Goal: Transaction & Acquisition: Purchase product/service

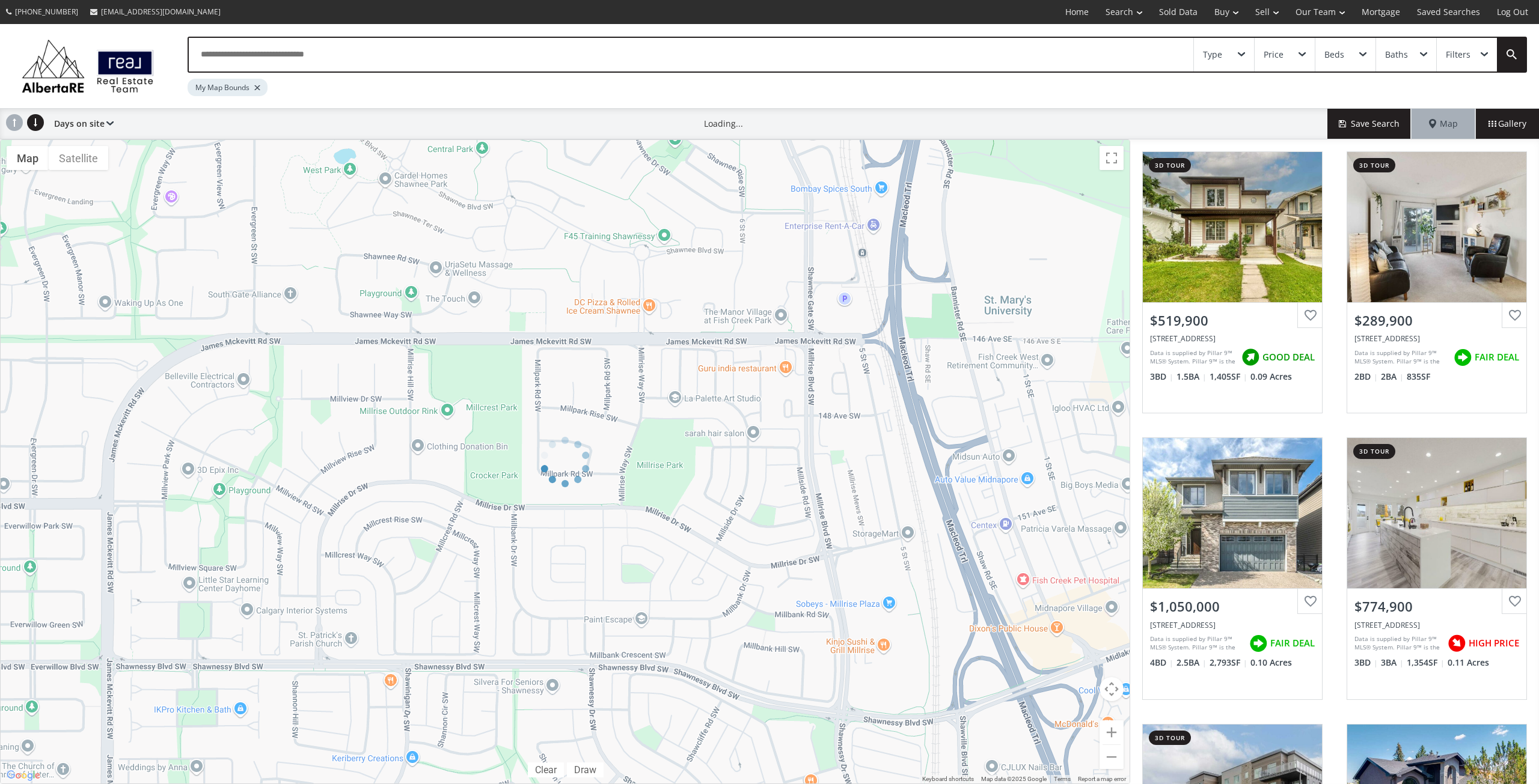
drag, startPoint x: 264, startPoint y: 333, endPoint x: 497, endPoint y: 363, distance: 234.9
click at [497, 363] on div at bounding box center [565, 461] width 1130 height 645
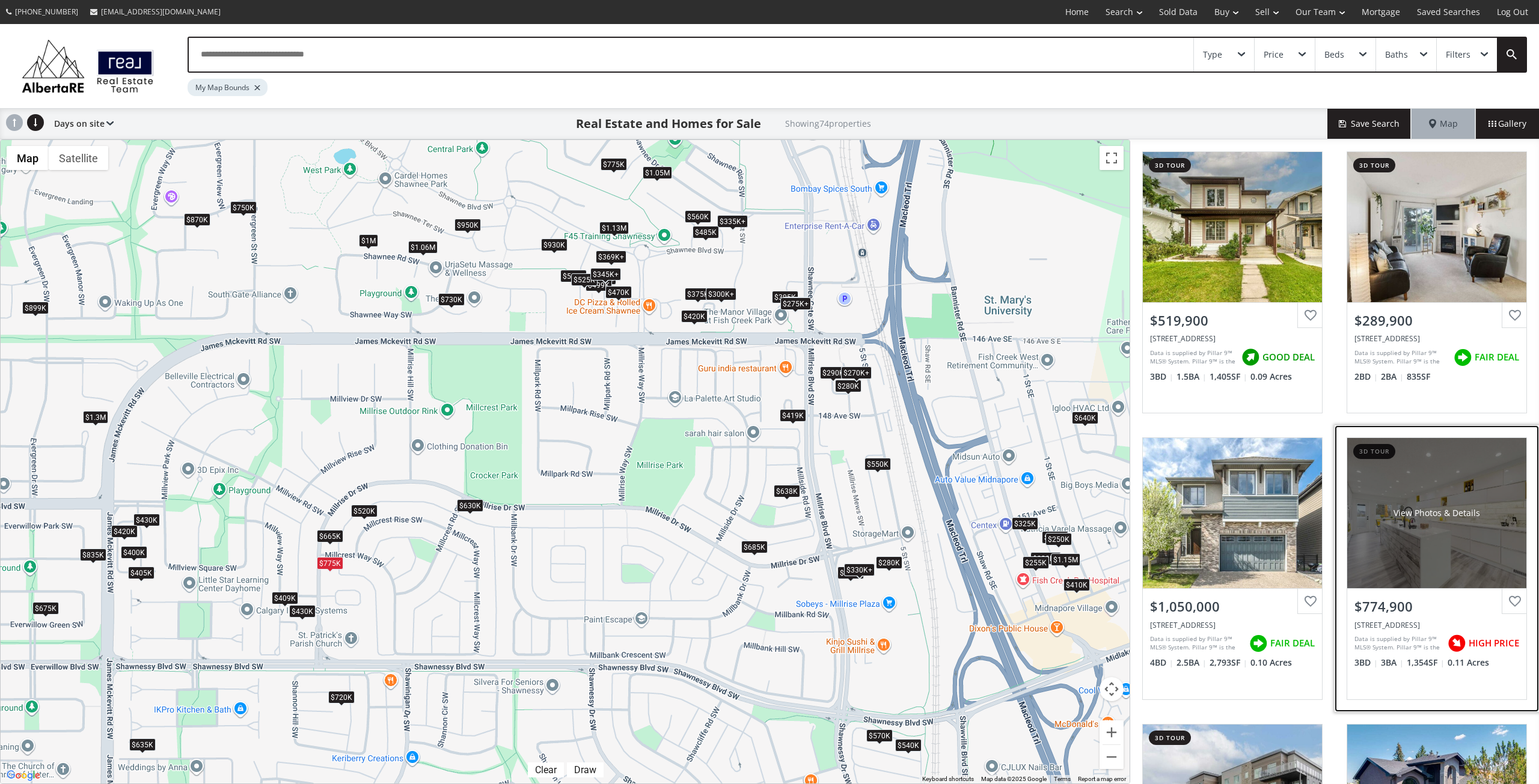
click at [1351, 551] on div "View Photos & Details" at bounding box center [1436, 513] width 179 height 150
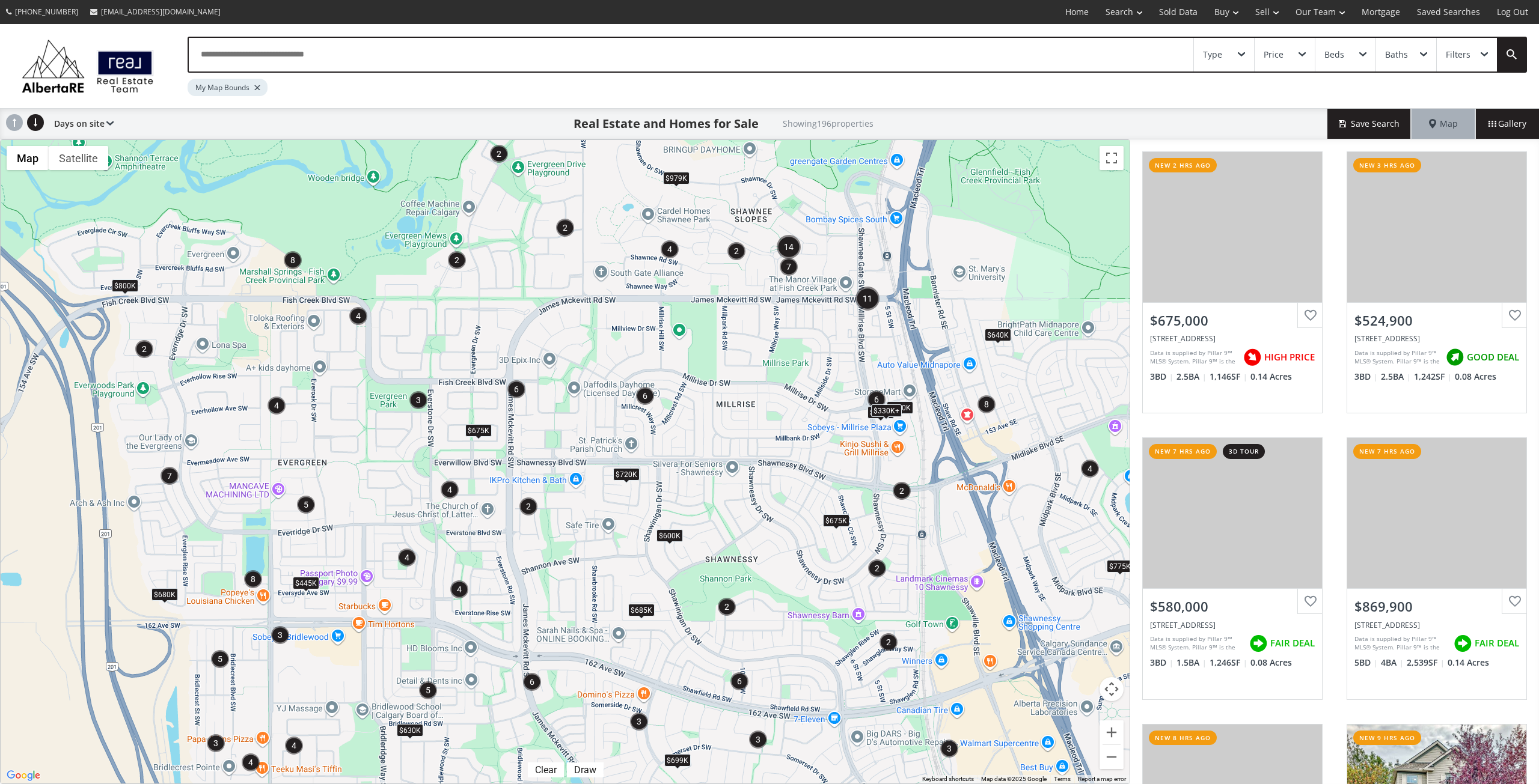
click at [294, 260] on img "8" at bounding box center [292, 260] width 18 height 18
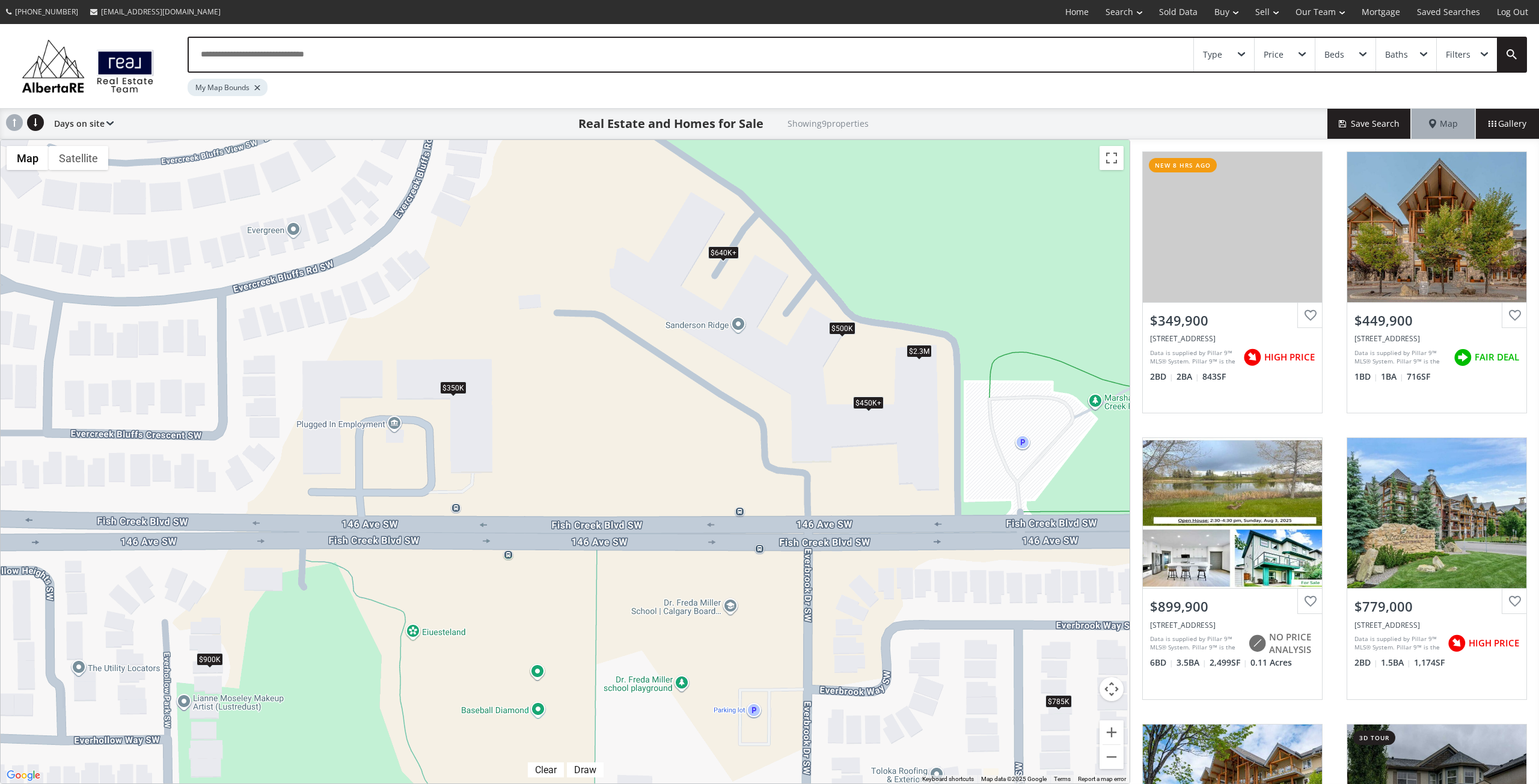
click at [880, 403] on div "$450K+" at bounding box center [868, 403] width 31 height 13
click at [728, 391] on div "To navigate, press the arrow keys. $350K $450K+ $900K $450K+ $640K+ $785K $500K…" at bounding box center [565, 462] width 1129 height 644
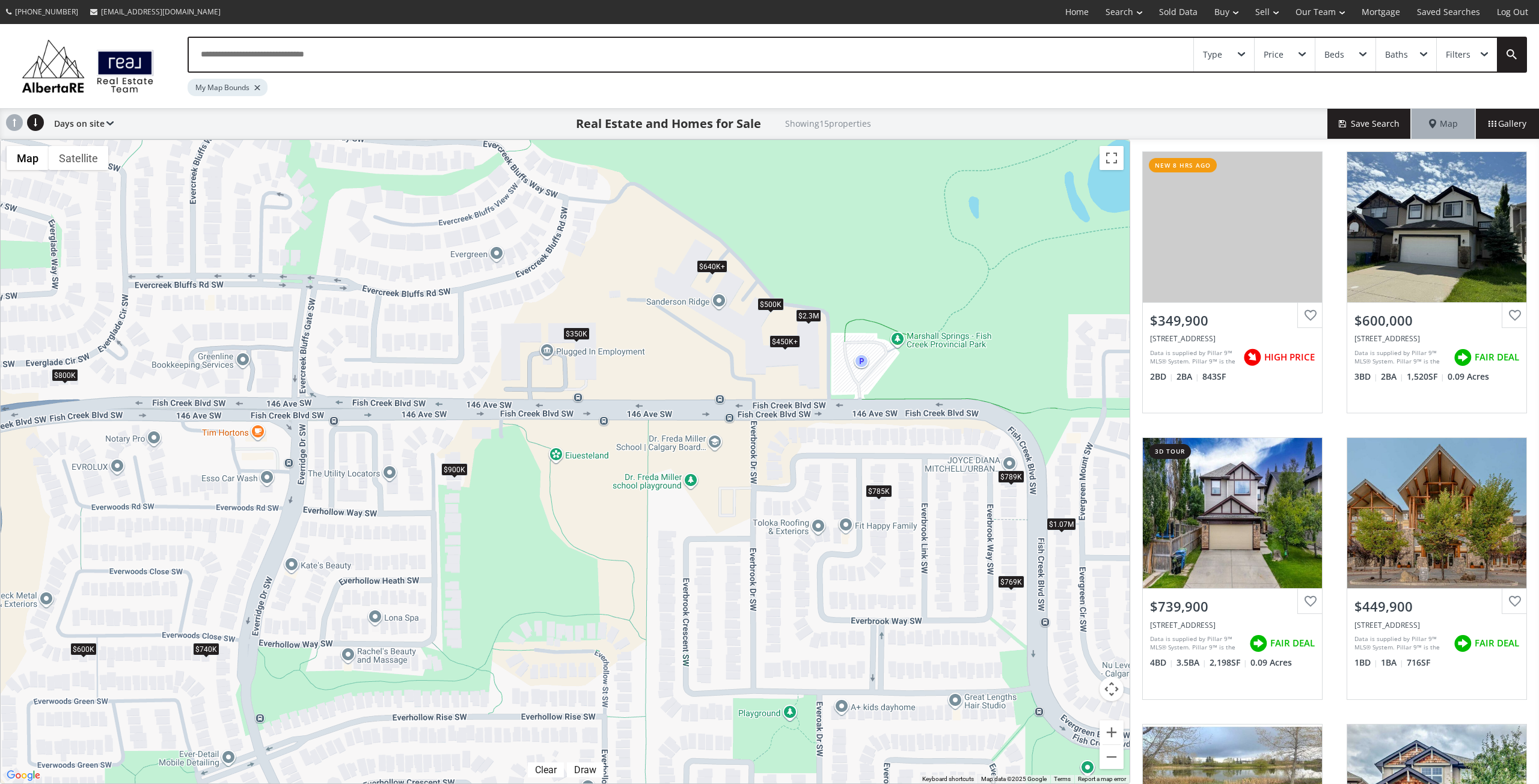
click at [464, 466] on div "$900K" at bounding box center [454, 470] width 26 height 13
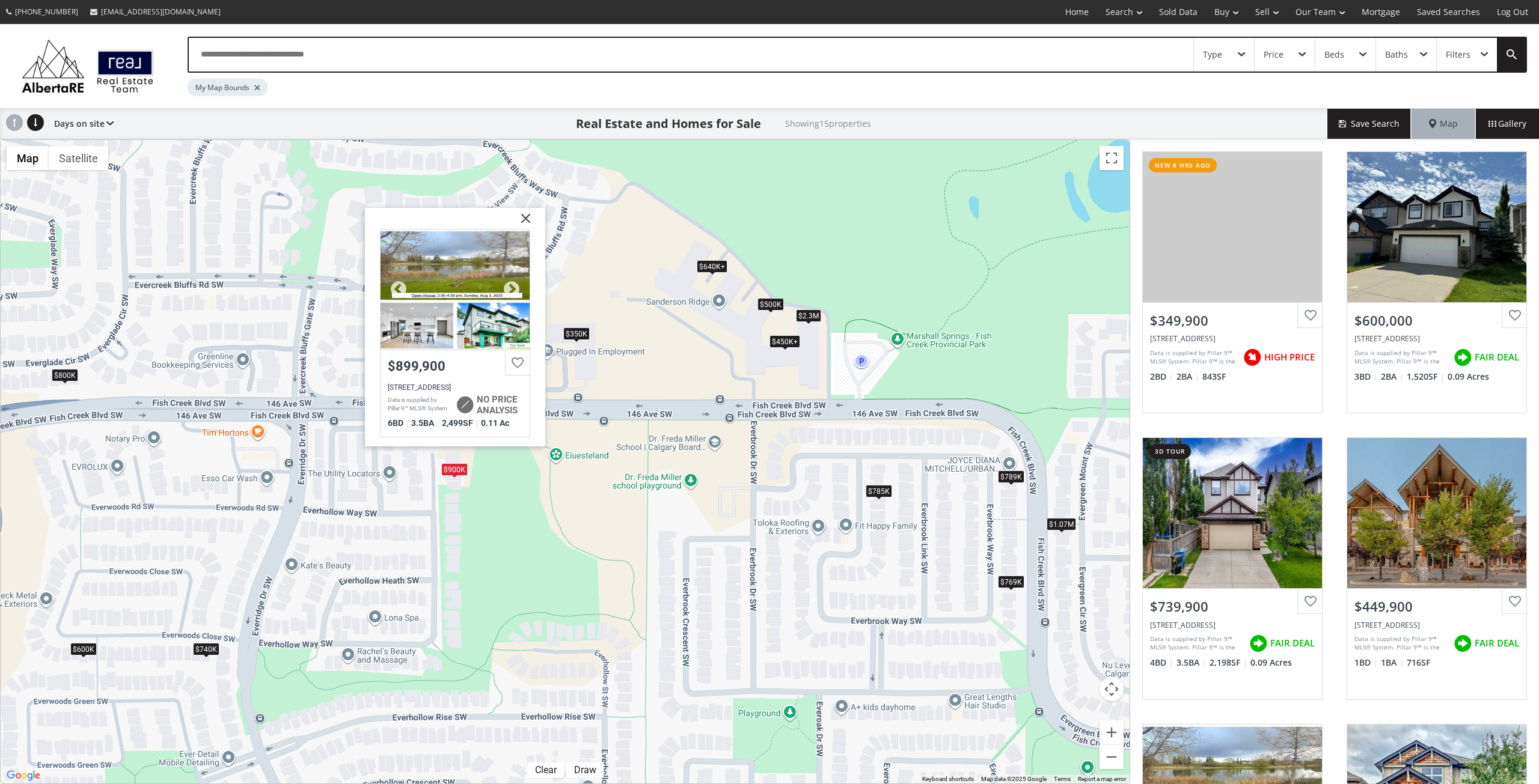
click at [463, 264] on div at bounding box center [455, 290] width 149 height 120
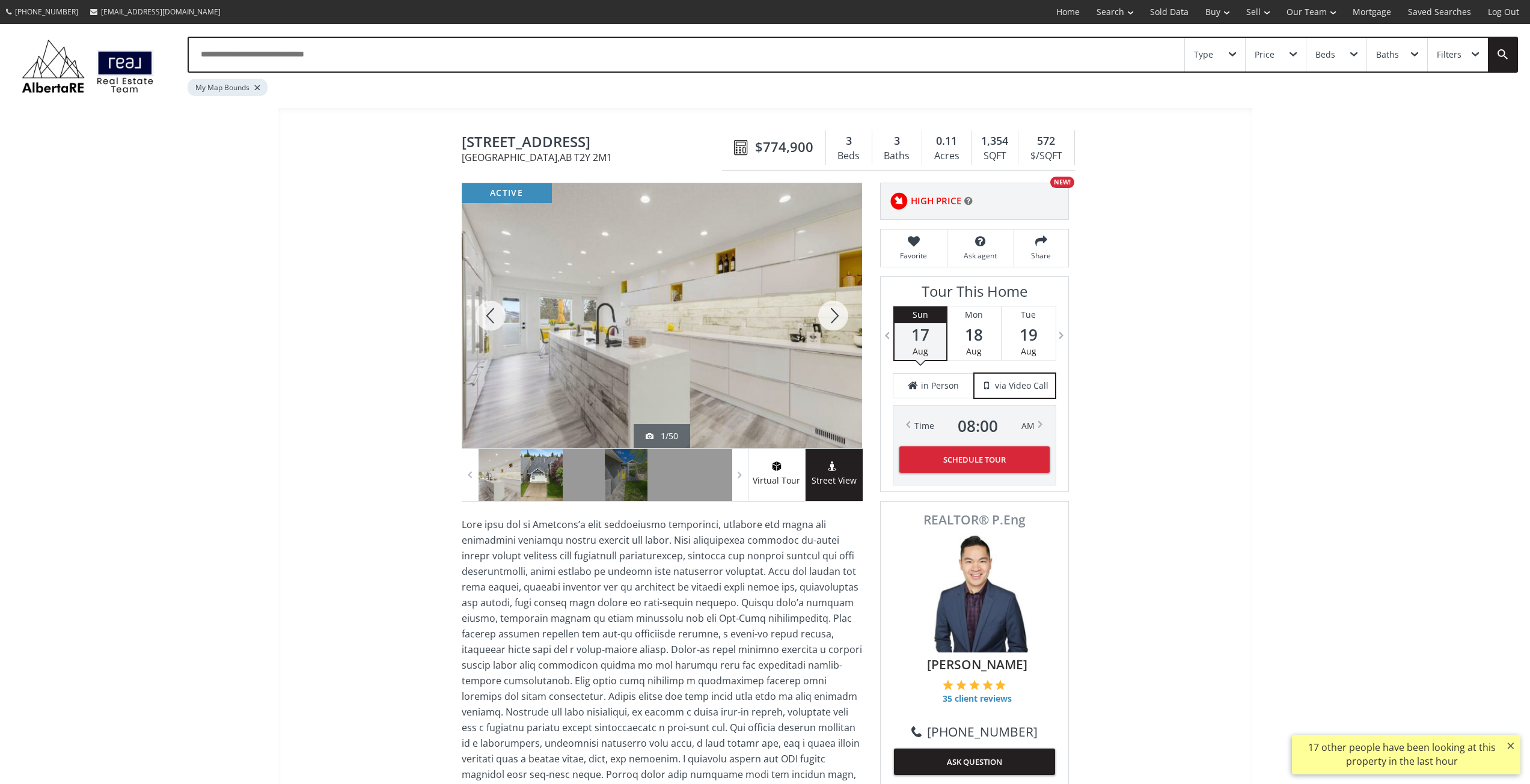
click at [540, 483] on div at bounding box center [541, 475] width 42 height 52
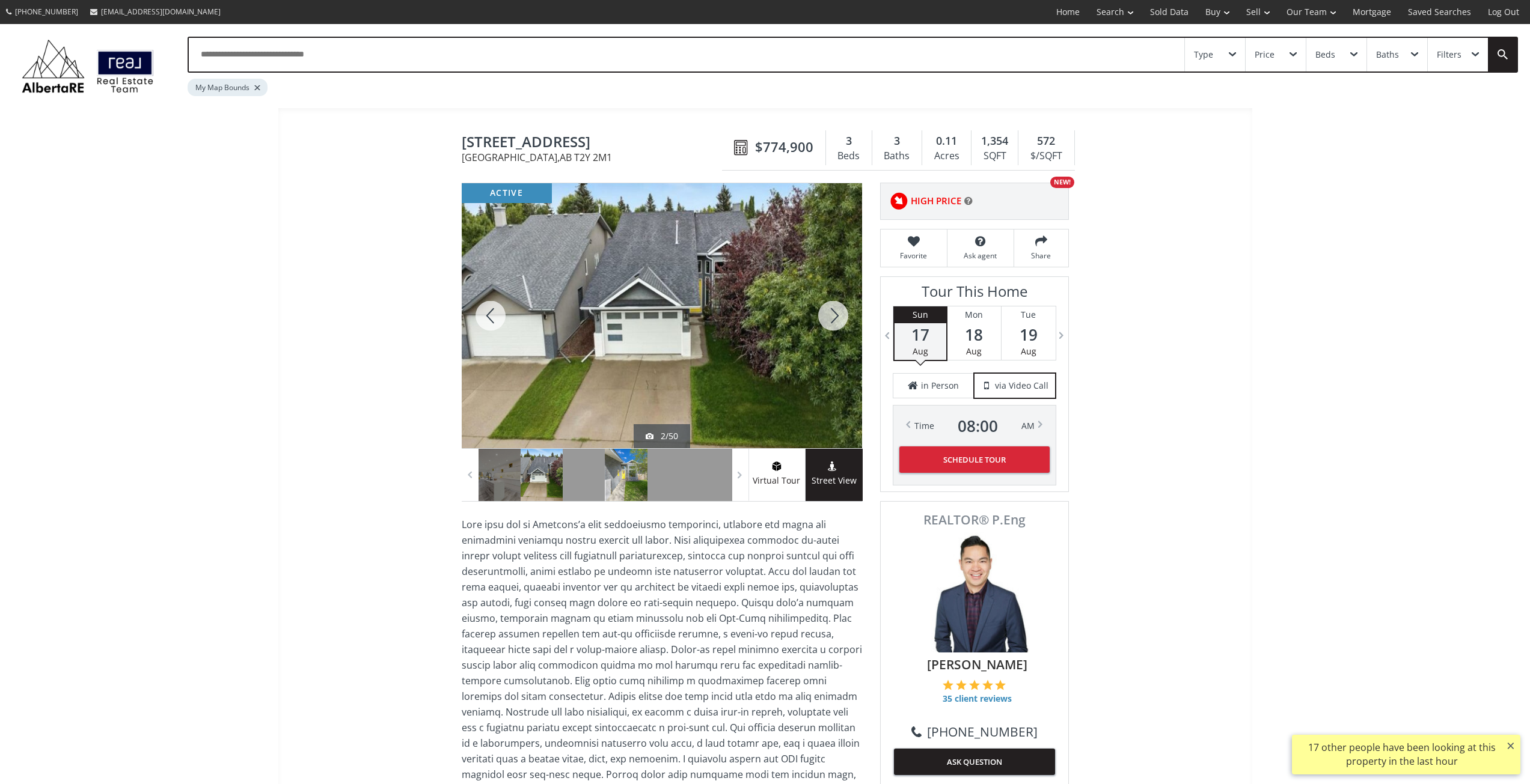
click at [617, 472] on div at bounding box center [626, 475] width 42 height 52
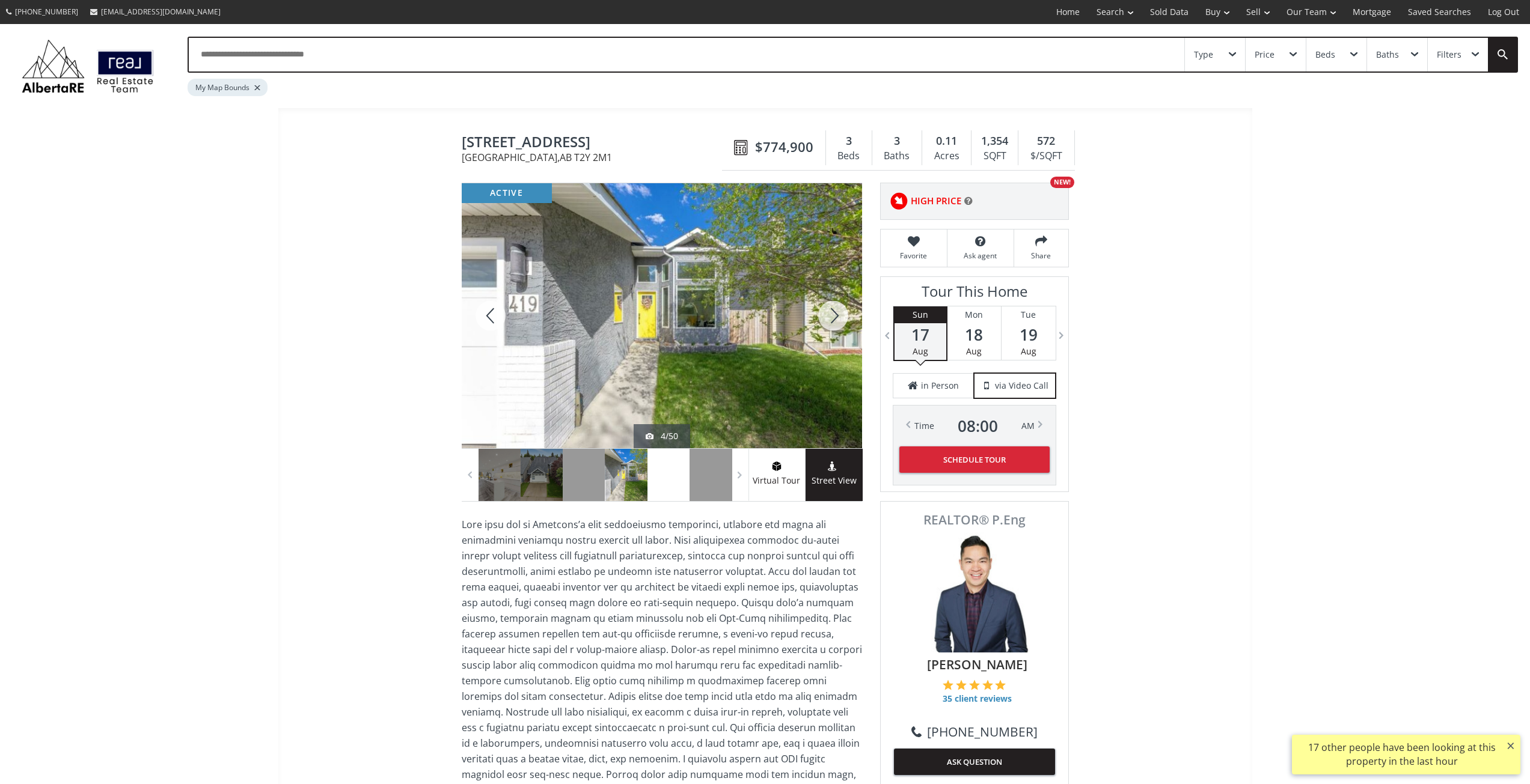
click at [677, 477] on div at bounding box center [669, 475] width 42 height 52
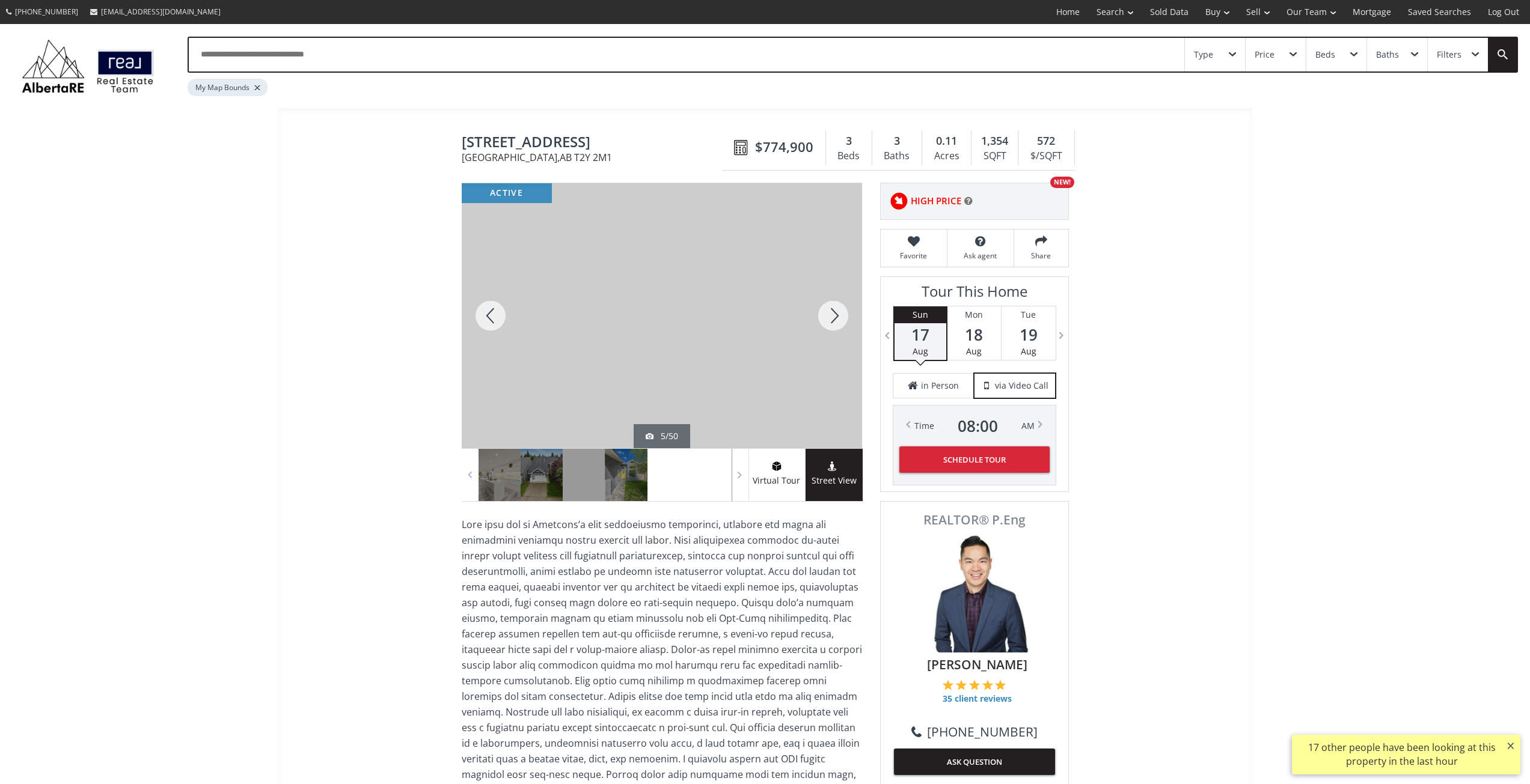
click at [699, 476] on div at bounding box center [710, 475] width 42 height 52
click at [766, 476] on span "Virtual Tour" at bounding box center [776, 481] width 56 height 14
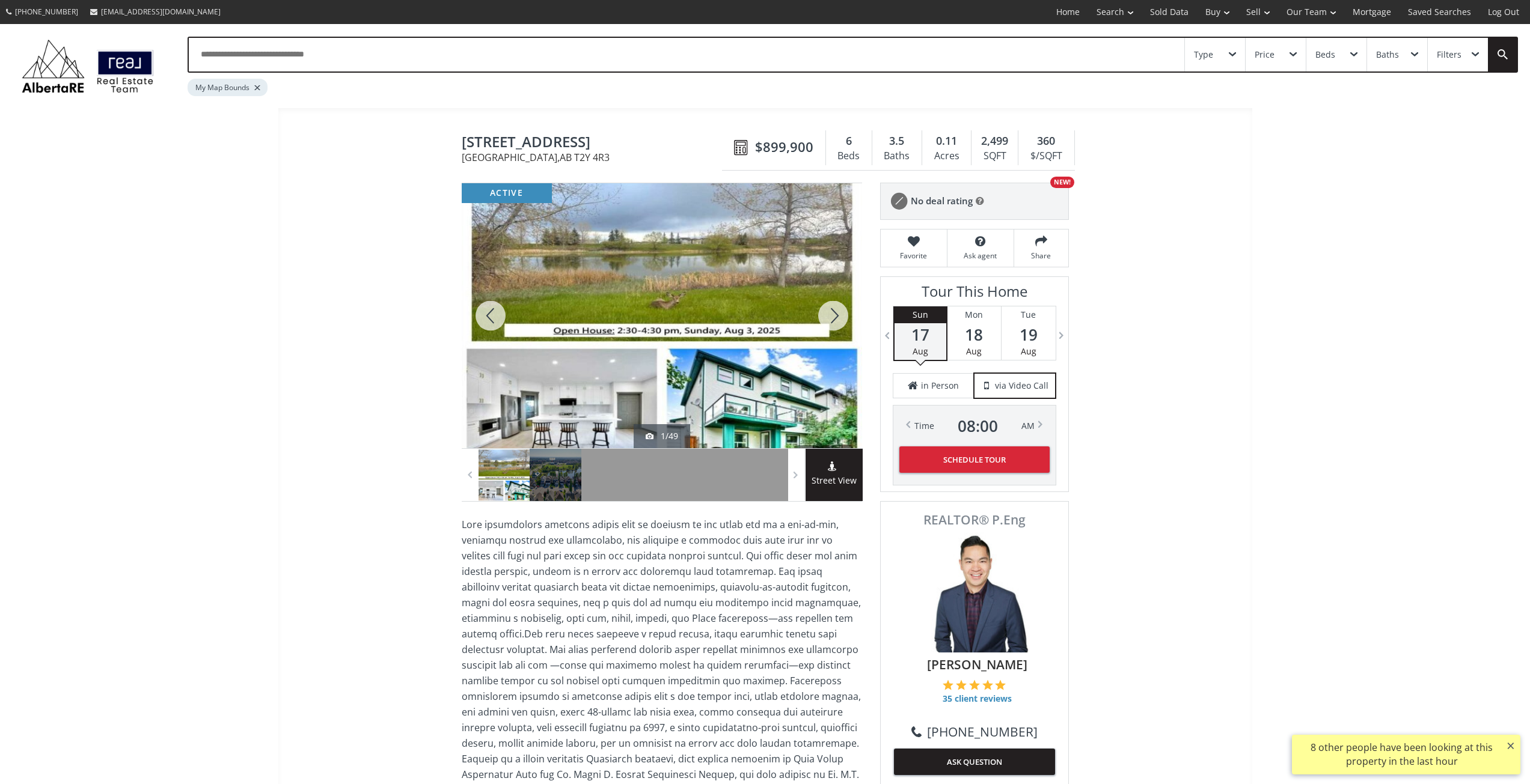
click at [831, 321] on div at bounding box center [833, 316] width 58 height 265
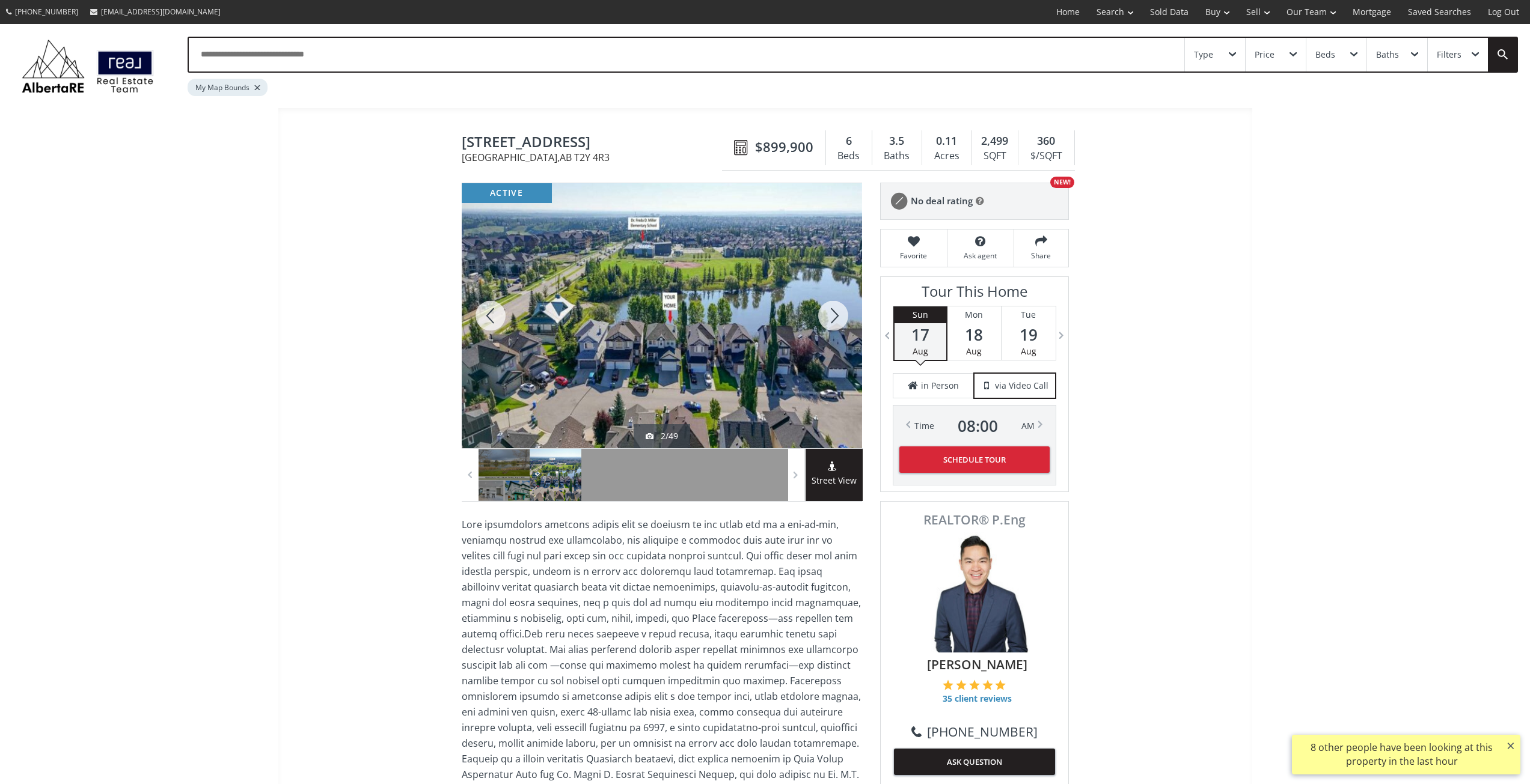
click at [831, 321] on div at bounding box center [833, 316] width 58 height 265
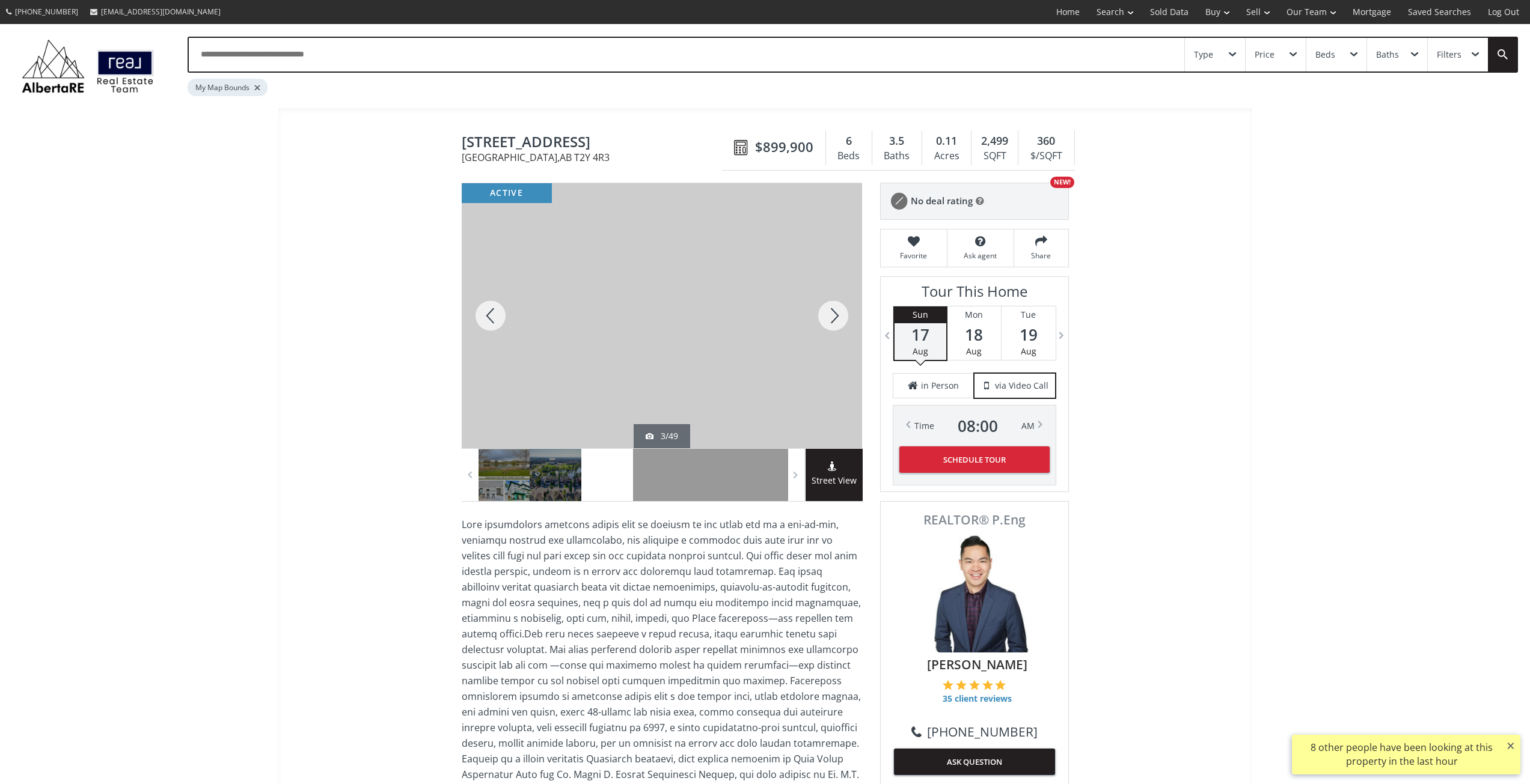
click at [831, 321] on div at bounding box center [833, 316] width 58 height 265
